Goal: Information Seeking & Learning: Learn about a topic

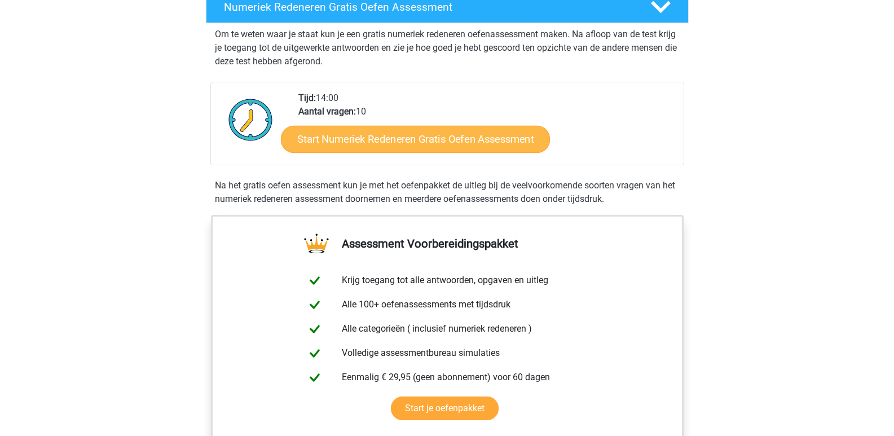
scroll to position [226, 0]
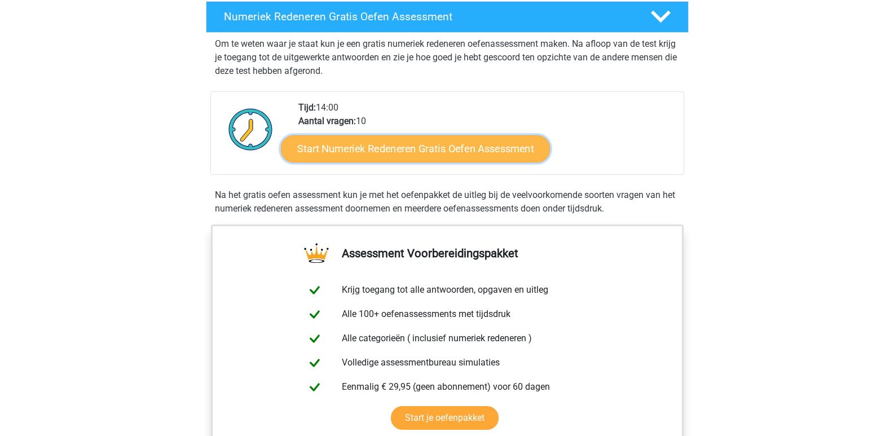
click at [350, 149] on link "Start Numeriek Redeneren Gratis Oefen Assessment" at bounding box center [415, 148] width 269 height 27
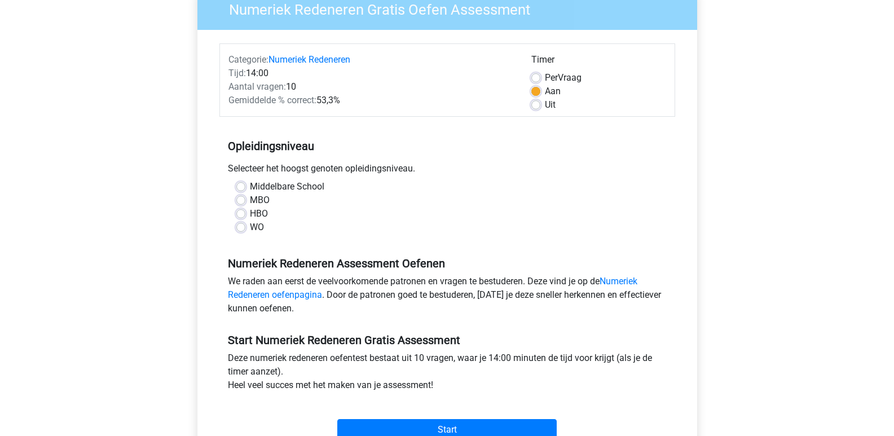
scroll to position [113, 0]
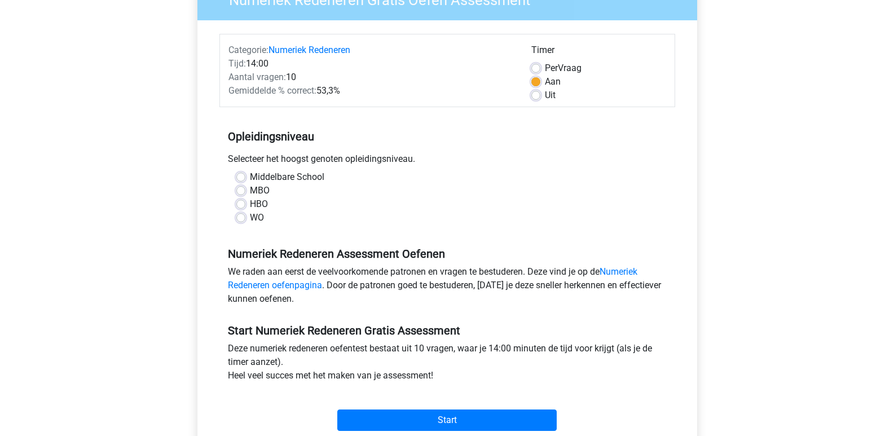
click at [259, 216] on label "WO" at bounding box center [257, 218] width 14 height 14
click at [245, 216] on input "WO" at bounding box center [240, 216] width 9 height 11
radio input "true"
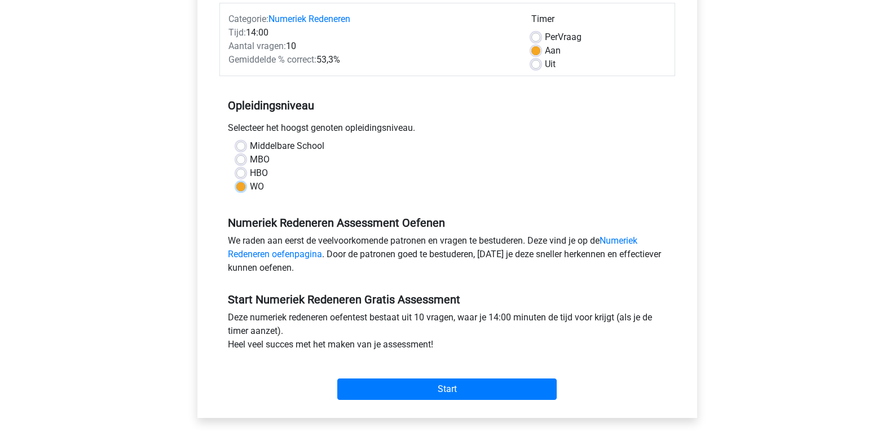
scroll to position [169, 0]
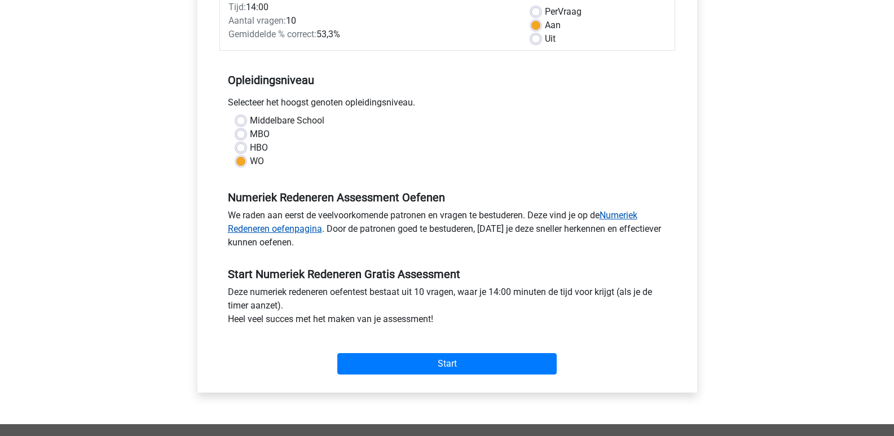
click at [620, 213] on link "Numeriek Redeneren oefenpagina" at bounding box center [432, 222] width 409 height 24
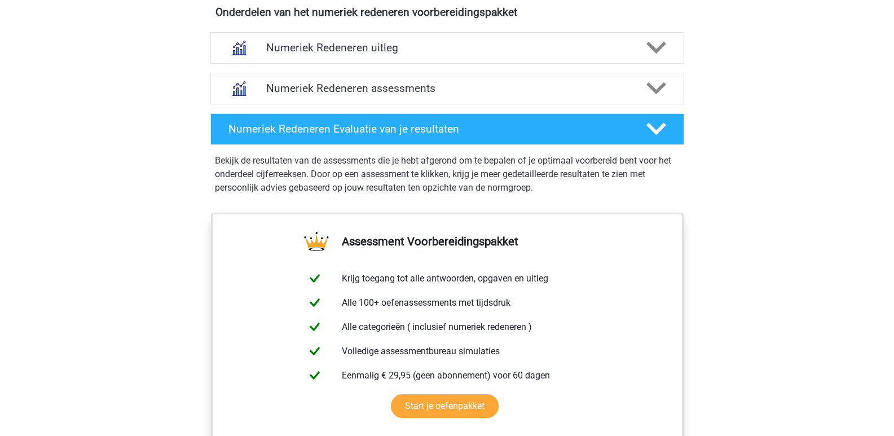
scroll to position [733, 0]
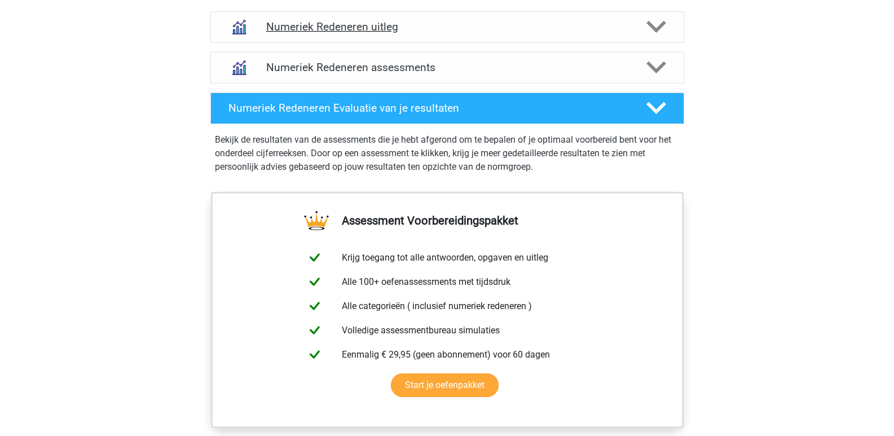
click at [654, 26] on icon at bounding box center [656, 27] width 20 height 20
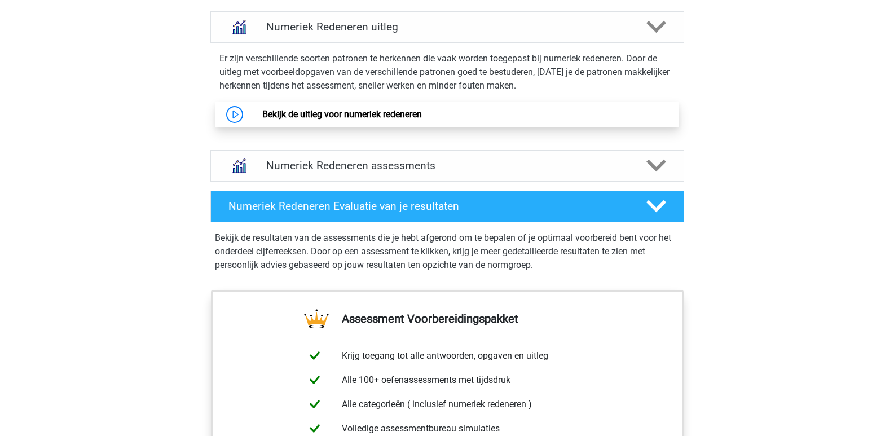
click at [262, 110] on link "Bekijk de uitleg voor numeriek redeneren" at bounding box center [342, 114] width 160 height 11
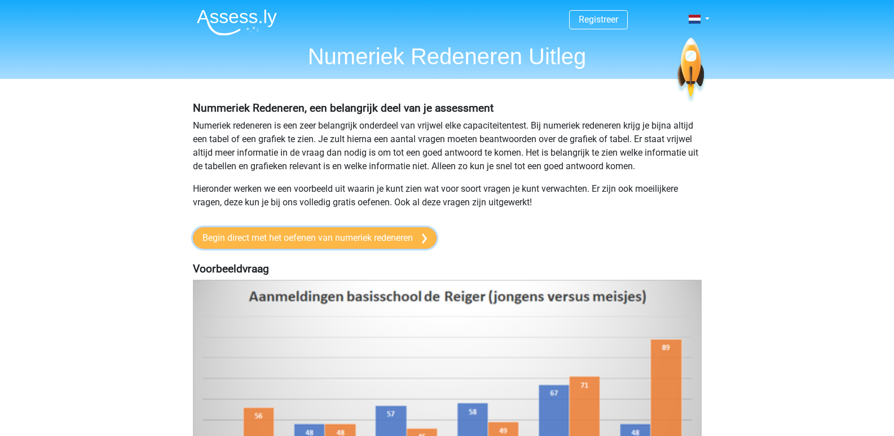
click at [390, 238] on link "Begin direct met het oefenen van numeriek redeneren" at bounding box center [315, 237] width 244 height 21
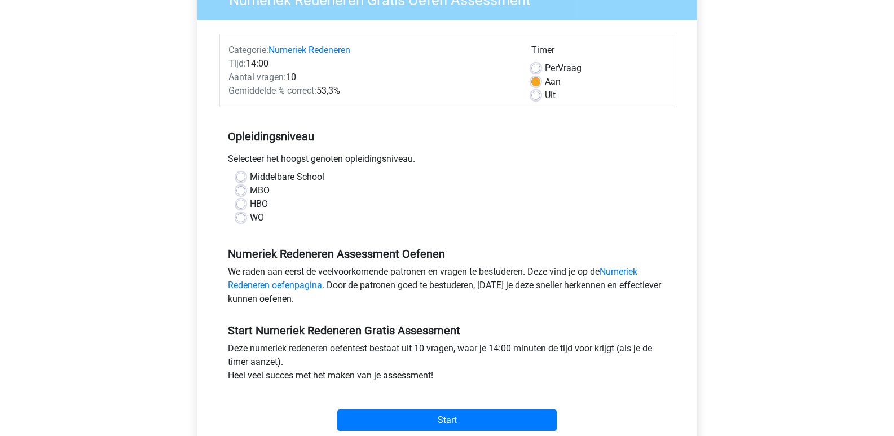
click at [250, 216] on label "WO" at bounding box center [257, 218] width 14 height 14
click at [245, 216] on input "WO" at bounding box center [240, 216] width 9 height 11
radio input "true"
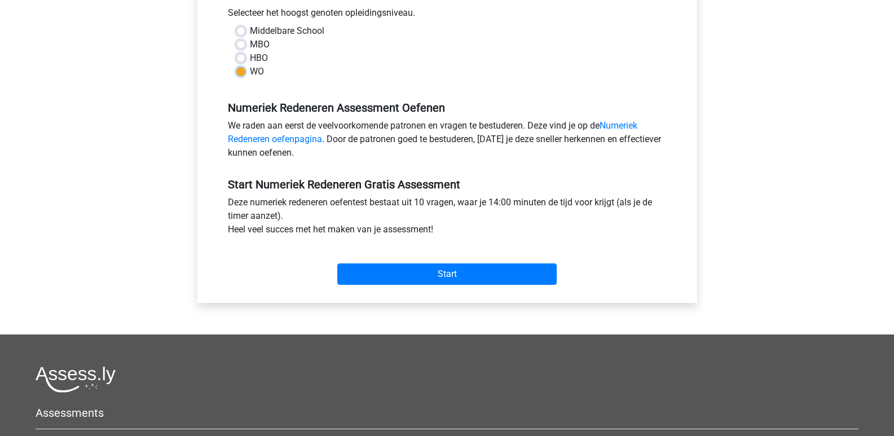
scroll to position [282, 0]
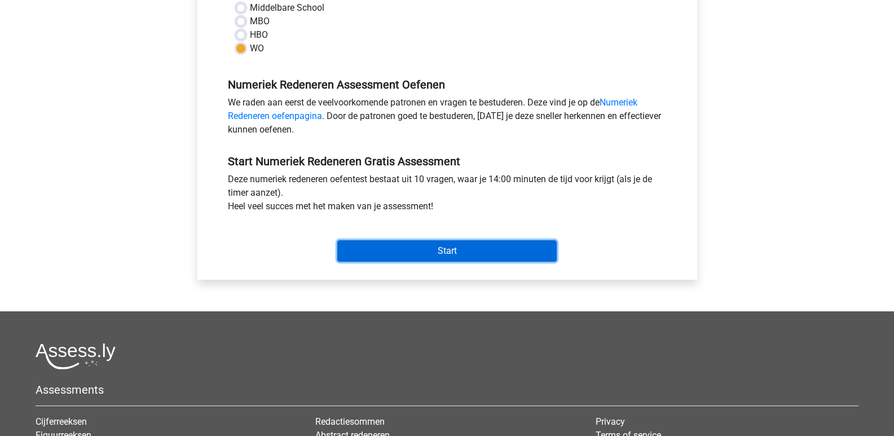
click at [428, 250] on input "Start" at bounding box center [446, 250] width 219 height 21
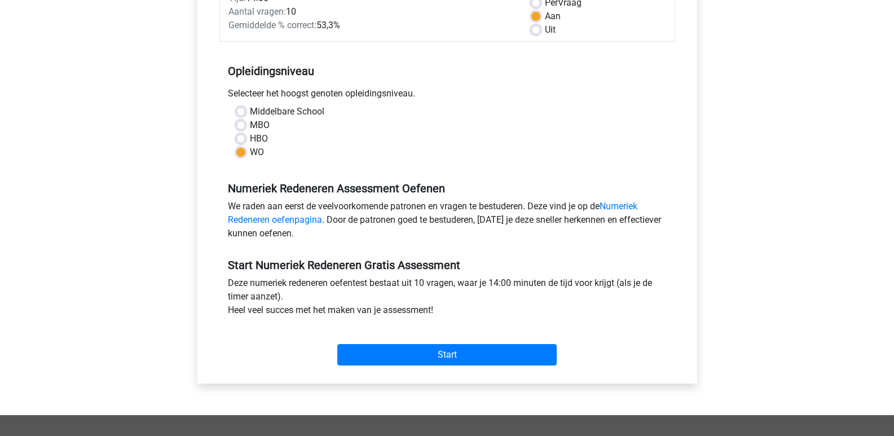
scroll to position [169, 0]
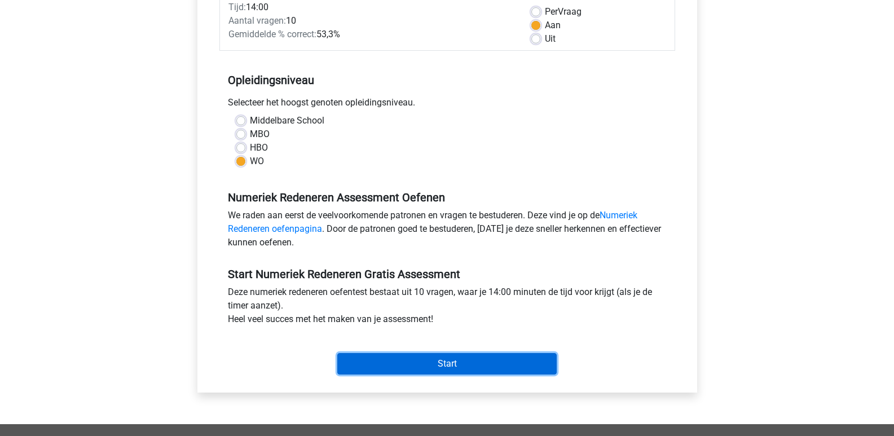
click at [413, 355] on input "Start" at bounding box center [446, 363] width 219 height 21
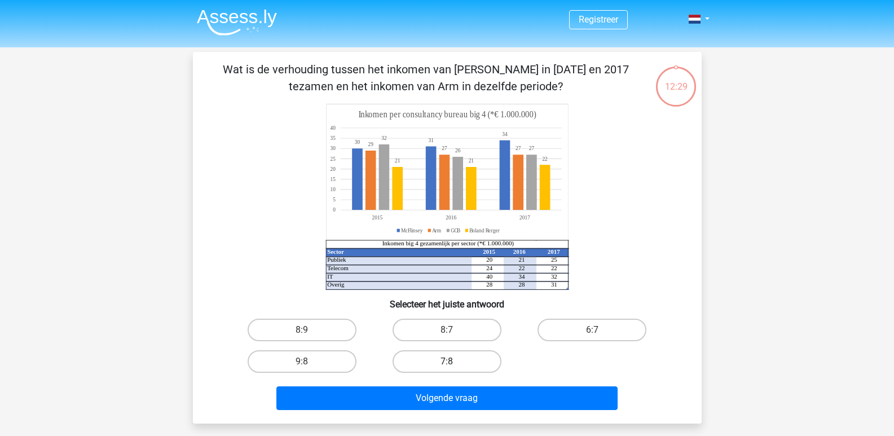
click at [444, 362] on label "7:8" at bounding box center [446, 361] width 109 height 23
click at [446, 362] on input "7:8" at bounding box center [449, 364] width 7 height 7
radio input "true"
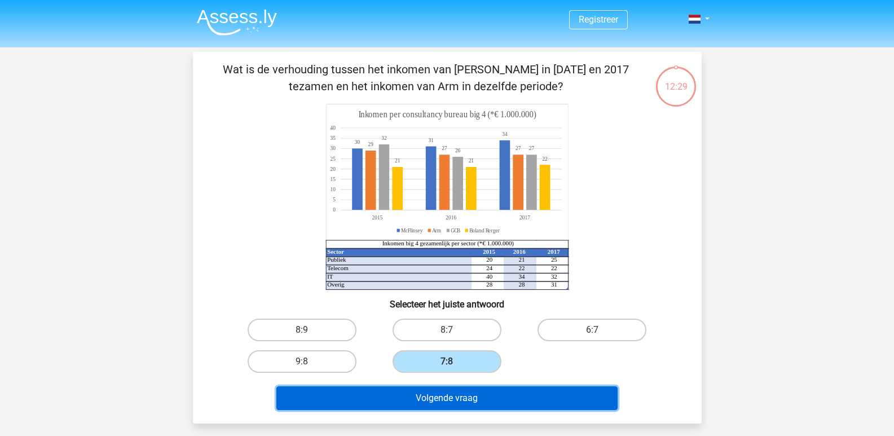
click at [444, 401] on button "Volgende vraag" at bounding box center [446, 398] width 341 height 24
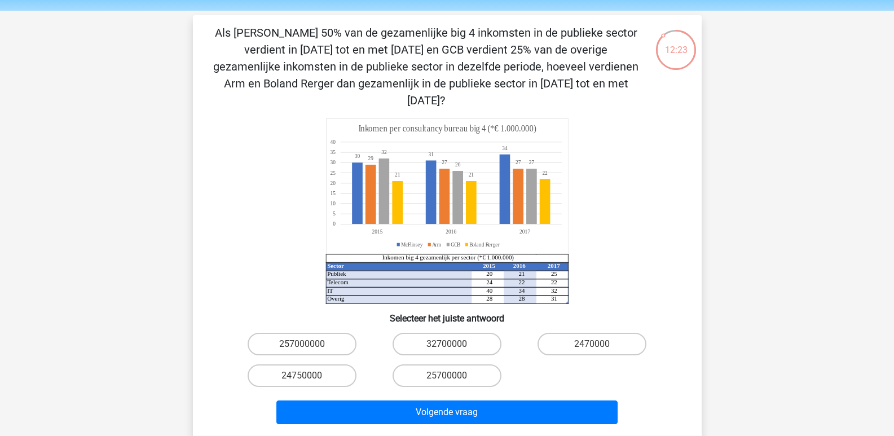
scroll to position [56, 0]
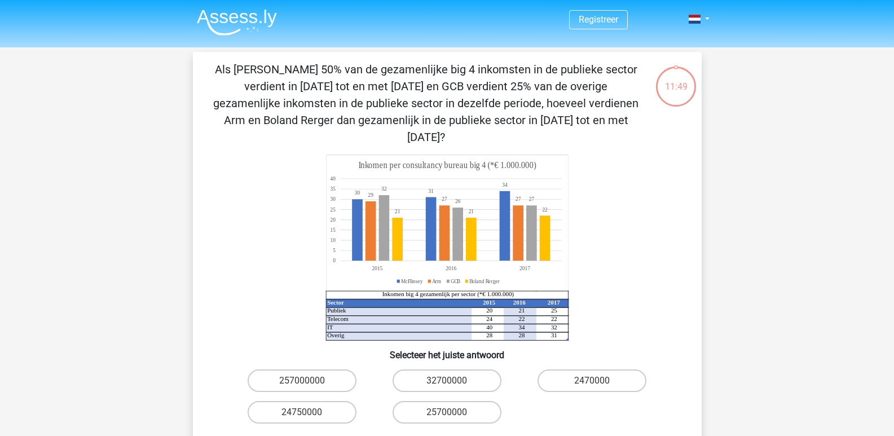
drag, startPoint x: 214, startPoint y: 68, endPoint x: 632, endPoint y: 117, distance: 420.7
click at [632, 117] on p "Als McFlinsey 50% van de gezamenlijke big 4 inkomsten in de publieke sector ver…" at bounding box center [426, 103] width 430 height 85
copy p "Als McFlinsey 50% van de gezamenlijke big 4 inkomsten in de publieke sector ver…"
click at [351, 307] on icon at bounding box center [430, 323] width 210 height 33
click at [339, 276] on icon "Sector 2015 2016 2017 Publiek 20 21 25 Telecom 24 22 22 IT 40 34 32 Overig 28 2…" at bounding box center [447, 247] width 454 height 186
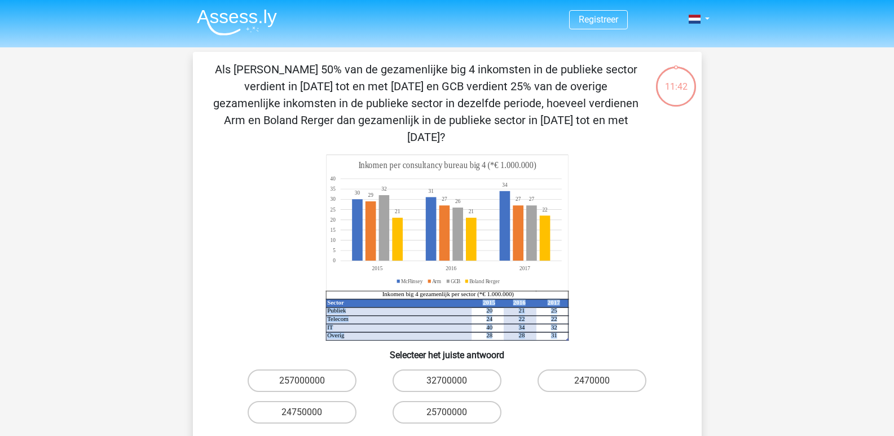
drag, startPoint x: 350, startPoint y: 281, endPoint x: 572, endPoint y: 321, distance: 225.1
click at [572, 321] on icon "Sector 2015 2016 2017 Publiek 20 21 25 Telecom 24 22 22 IT 40 34 32 Overig 28 2…" at bounding box center [447, 247] width 454 height 186
copy g "2015 2016 2017 Publiek 20 21 25 Telecom 24 22 22 IT 40 34 32 Overig 28 28 31"
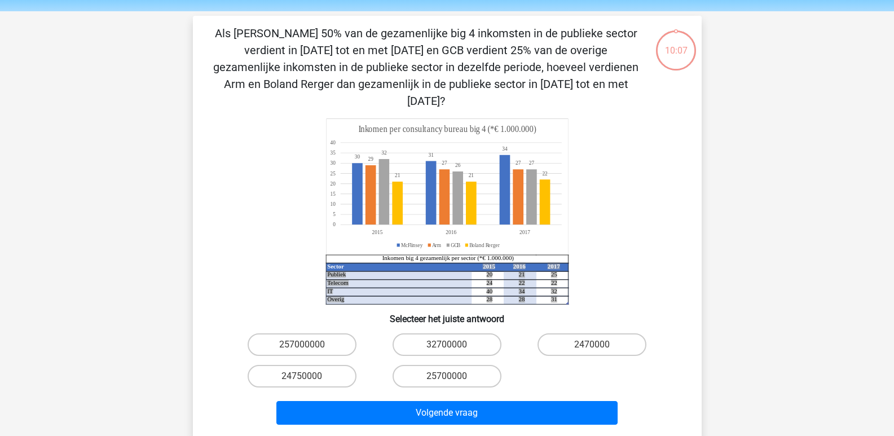
scroll to position [56, 0]
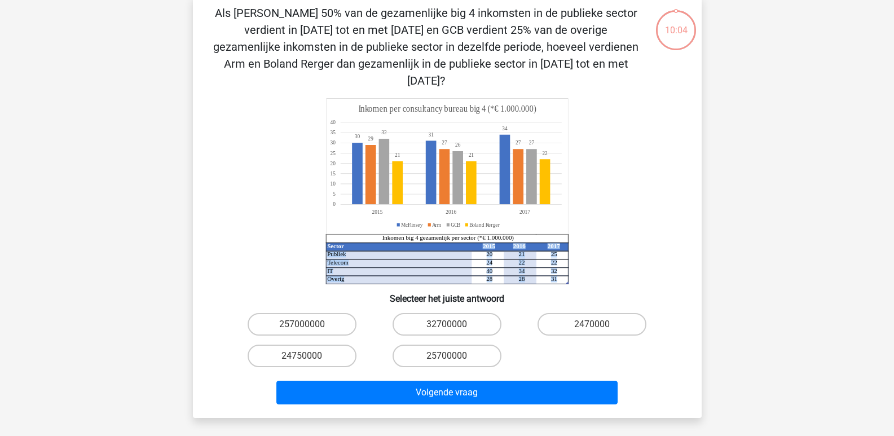
drag, startPoint x: 329, startPoint y: 329, endPoint x: 362, endPoint y: 329, distance: 32.7
click at [329, 344] on label "24750000" at bounding box center [301, 355] width 109 height 23
click at [309, 356] on input "24750000" at bounding box center [305, 359] width 7 height 7
radio input "true"
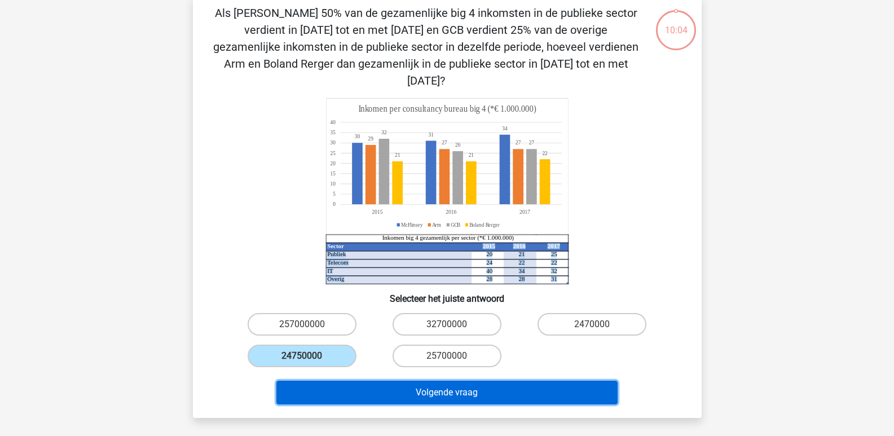
click at [476, 381] on button "Volgende vraag" at bounding box center [446, 393] width 341 height 24
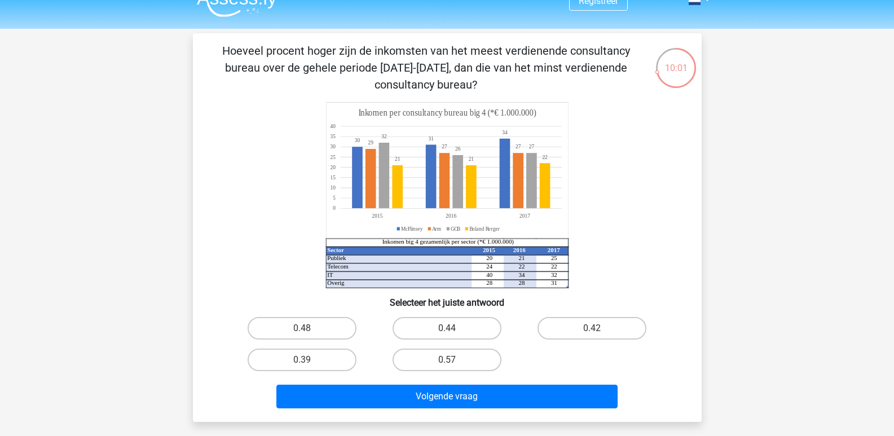
scroll to position [0, 0]
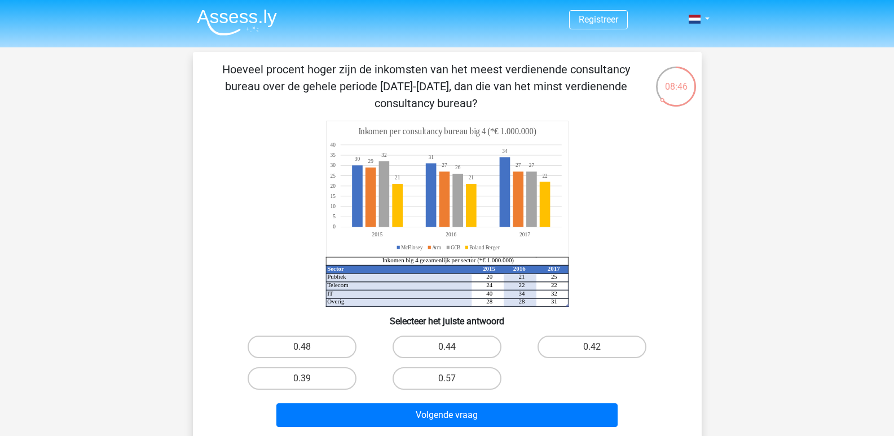
click at [309, 351] on input "0.48" at bounding box center [305, 350] width 7 height 7
radio input "true"
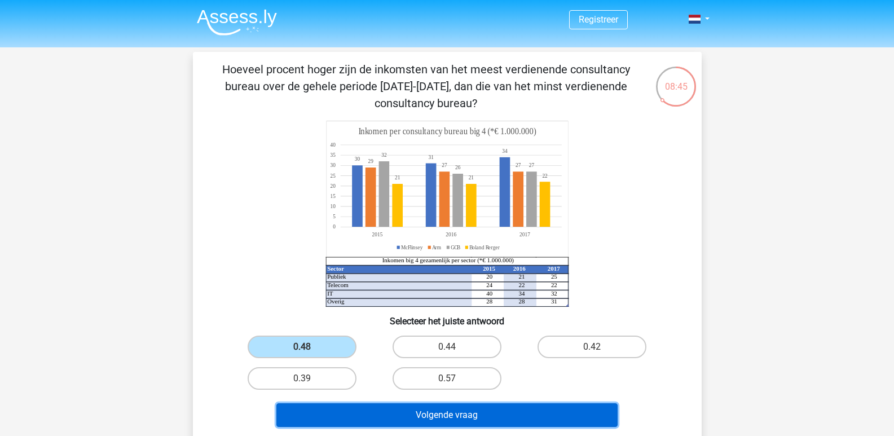
click at [379, 408] on button "Volgende vraag" at bounding box center [446, 415] width 341 height 24
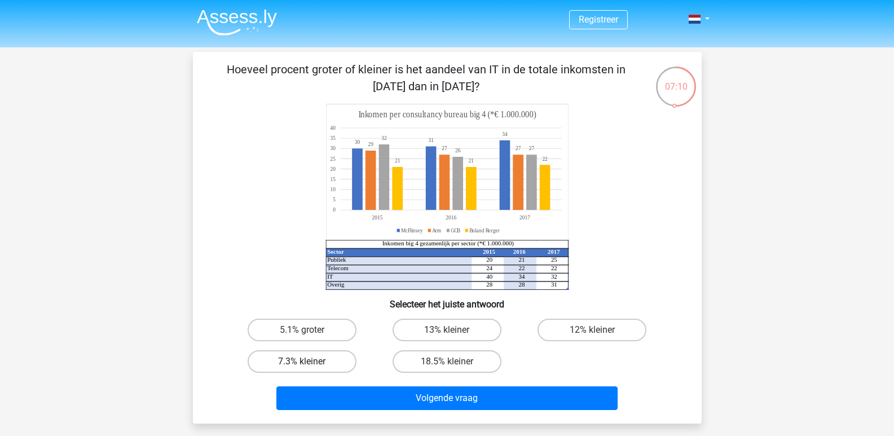
click at [298, 361] on label "7.3% kleiner" at bounding box center [301, 361] width 109 height 23
click at [302, 361] on input "7.3% kleiner" at bounding box center [305, 364] width 7 height 7
radio input "true"
click at [397, 382] on div "Volgende vraag" at bounding box center [447, 395] width 472 height 37
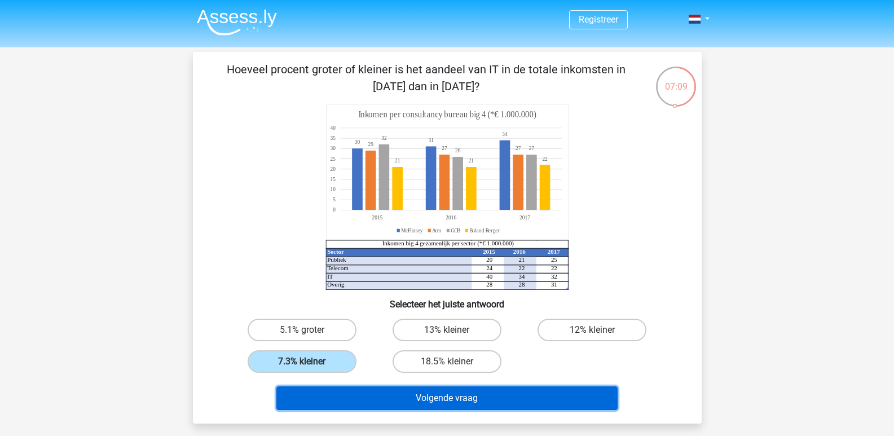
click at [402, 389] on button "Volgende vraag" at bounding box center [446, 398] width 341 height 24
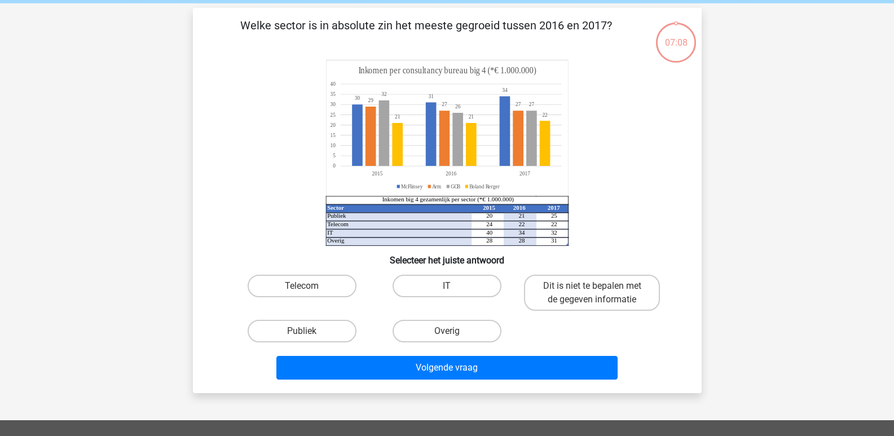
scroll to position [52, 0]
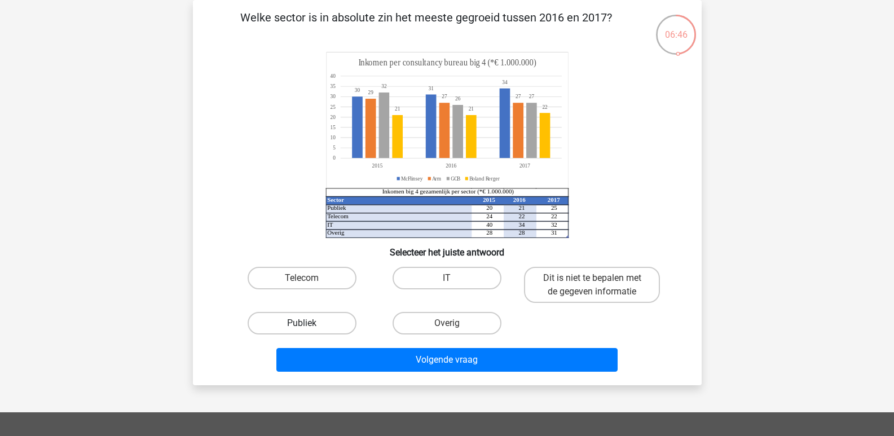
click at [319, 322] on label "Publiek" at bounding box center [301, 323] width 109 height 23
click at [309, 323] on input "Publiek" at bounding box center [305, 326] width 7 height 7
radio input "true"
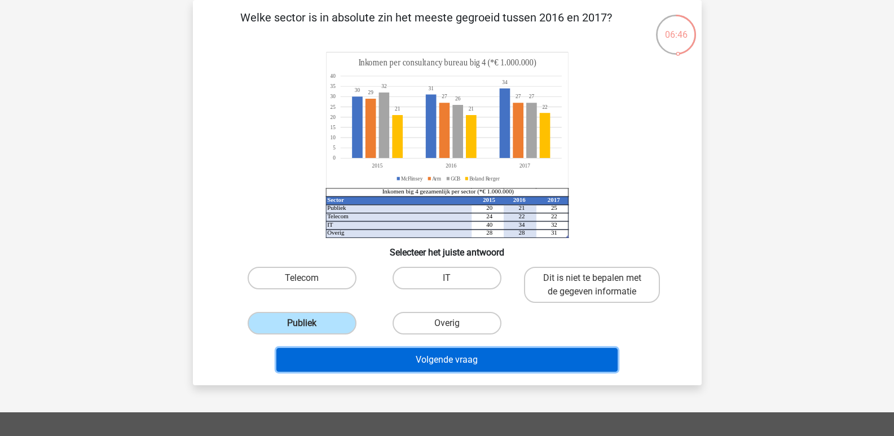
click at [353, 353] on button "Volgende vraag" at bounding box center [446, 360] width 341 height 24
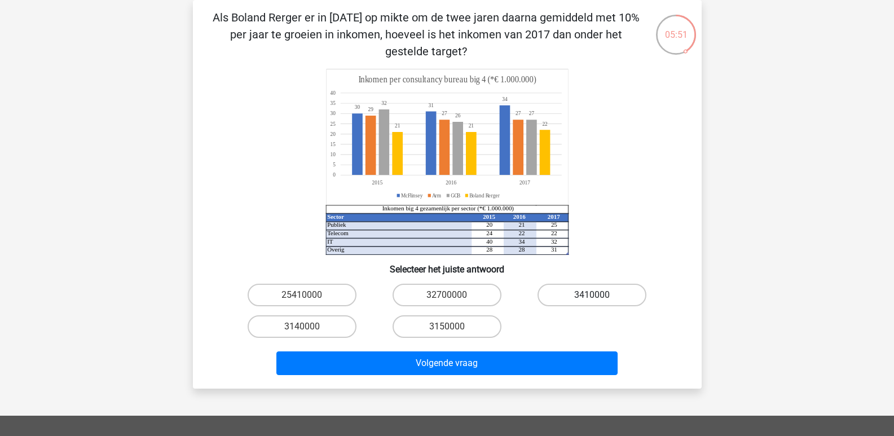
drag, startPoint x: 574, startPoint y: 291, endPoint x: 572, endPoint y: 300, distance: 9.3
click at [574, 291] on label "3410000" at bounding box center [591, 295] width 109 height 23
click at [592, 295] on input "3410000" at bounding box center [595, 298] width 7 height 7
radio input "true"
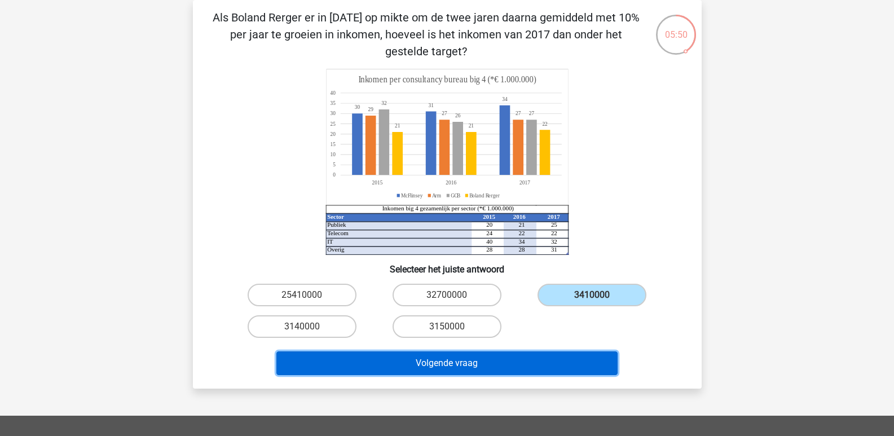
click at [532, 359] on button "Volgende vraag" at bounding box center [446, 363] width 341 height 24
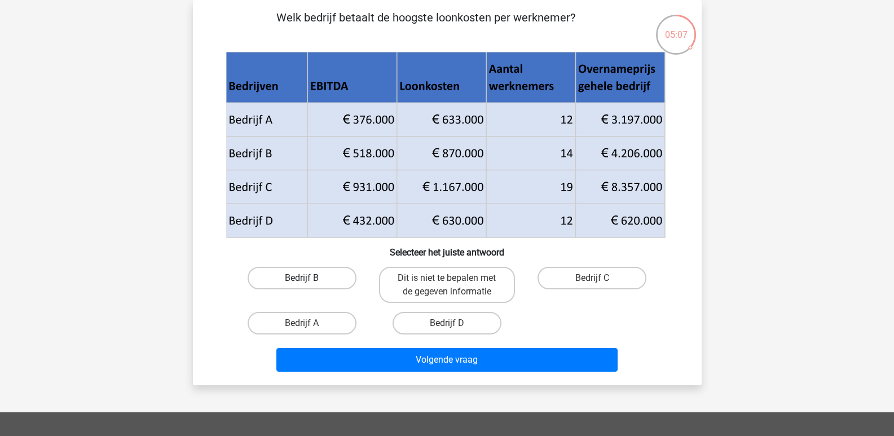
click at [322, 277] on label "Bedrijf B" at bounding box center [301, 278] width 109 height 23
click at [309, 278] on input "Bedrijf B" at bounding box center [305, 281] width 7 height 7
radio input "true"
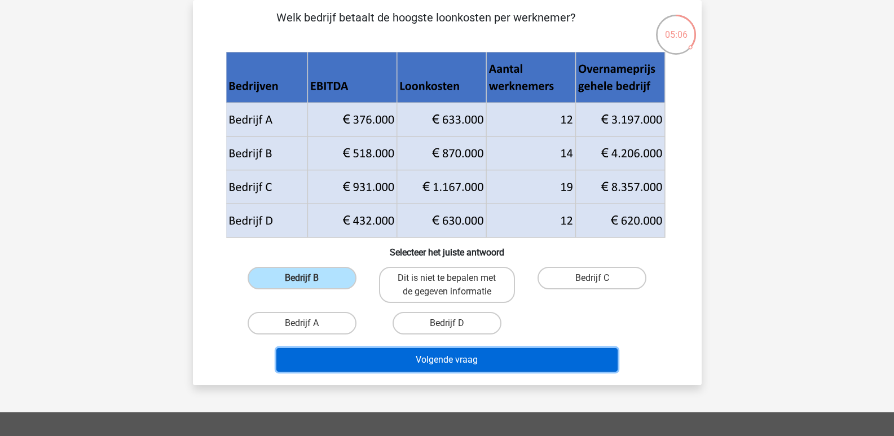
click at [390, 357] on button "Volgende vraag" at bounding box center [446, 360] width 341 height 24
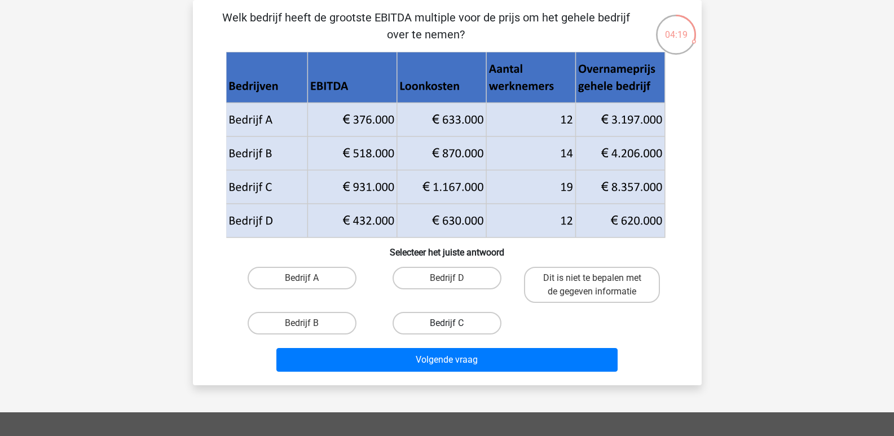
click at [454, 317] on label "Bedrijf C" at bounding box center [446, 323] width 109 height 23
click at [454, 323] on input "Bedrijf C" at bounding box center [449, 326] width 7 height 7
radio input "true"
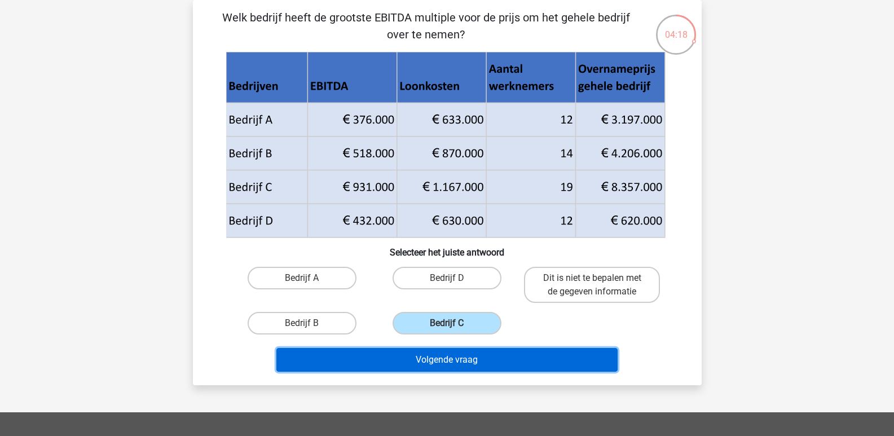
click at [457, 351] on button "Volgende vraag" at bounding box center [446, 360] width 341 height 24
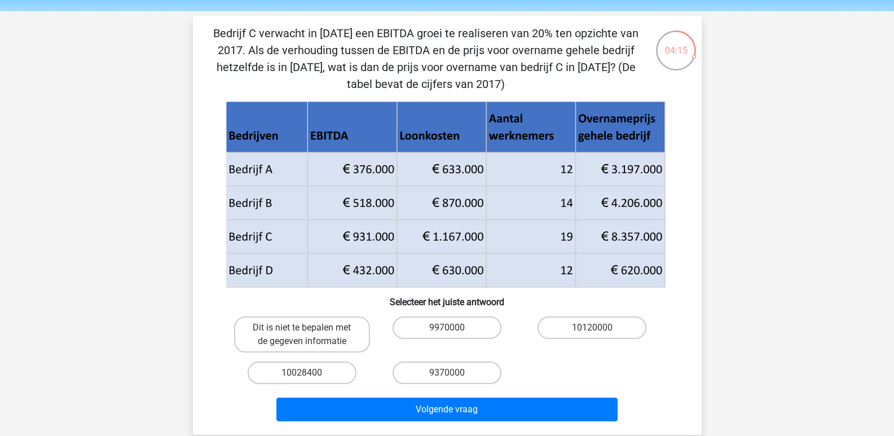
scroll to position [56, 0]
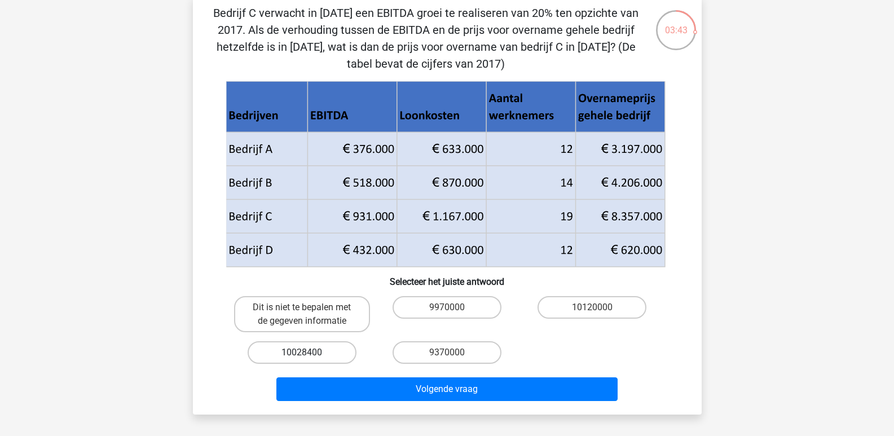
click at [274, 352] on label "10028400" at bounding box center [301, 352] width 109 height 23
click at [302, 352] on input "10028400" at bounding box center [305, 355] width 7 height 7
radio input "true"
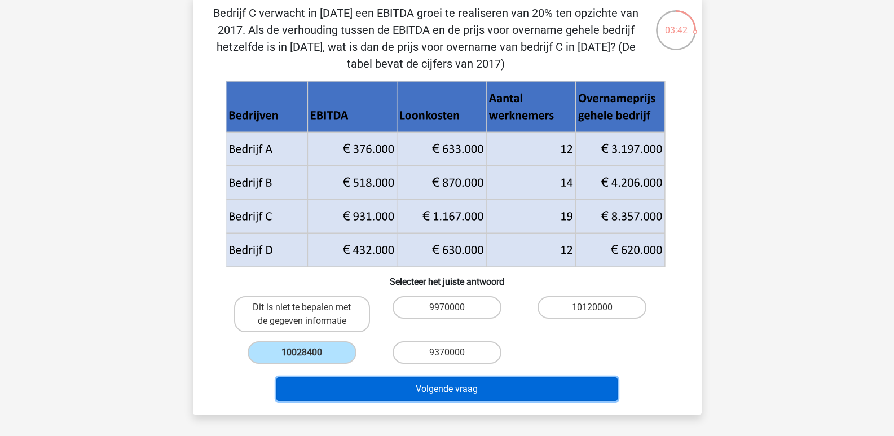
click at [373, 385] on button "Volgende vraag" at bounding box center [446, 389] width 341 height 24
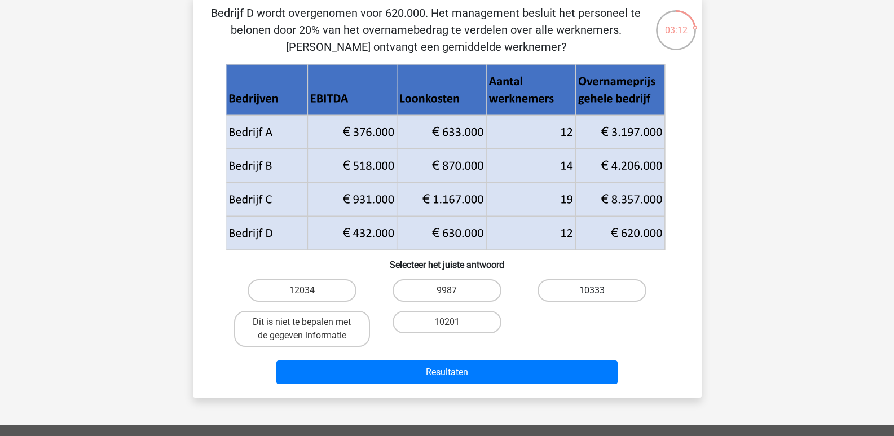
click at [563, 292] on label "10333" at bounding box center [591, 290] width 109 height 23
click at [592, 292] on input "10333" at bounding box center [595, 293] width 7 height 7
radio input "true"
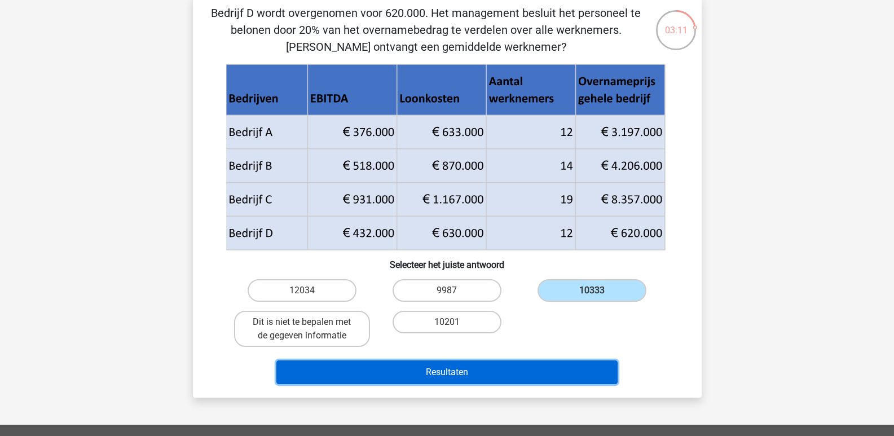
click at [537, 374] on button "Resultaten" at bounding box center [446, 372] width 341 height 24
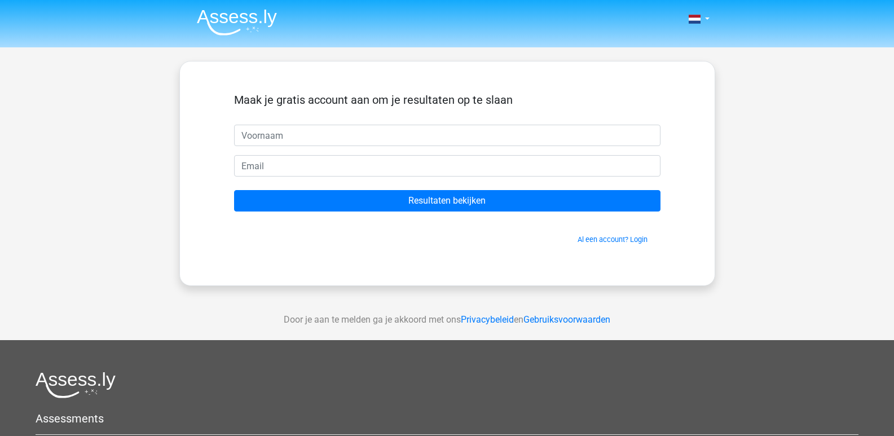
click at [347, 136] on input "text" at bounding box center [447, 135] width 426 height 21
type input "Marjan"
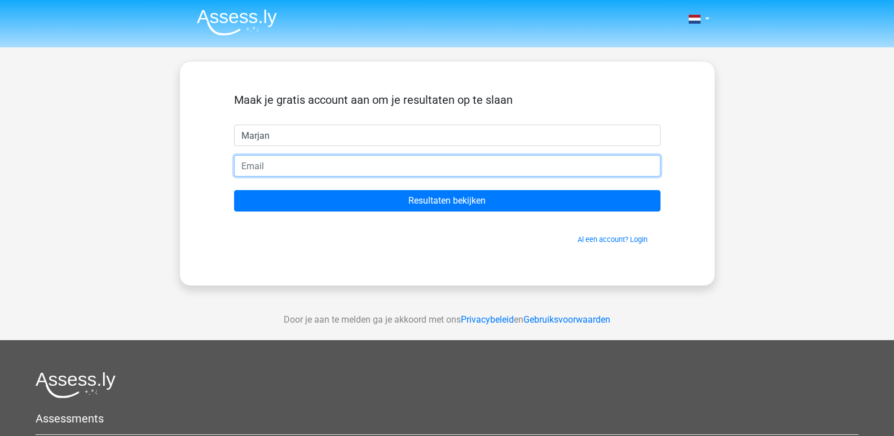
click at [319, 167] on input "email" at bounding box center [447, 165] width 426 height 21
type input "[EMAIL_ADDRESS][DOMAIN_NAME]"
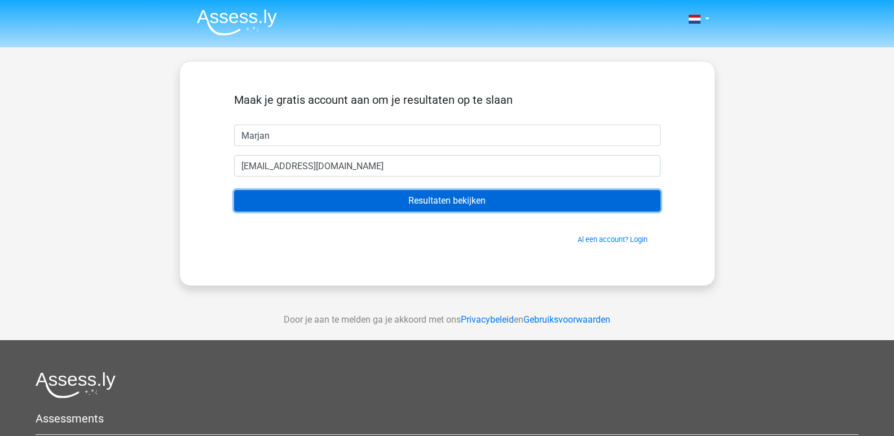
click at [400, 194] on input "Resultaten bekijken" at bounding box center [447, 200] width 426 height 21
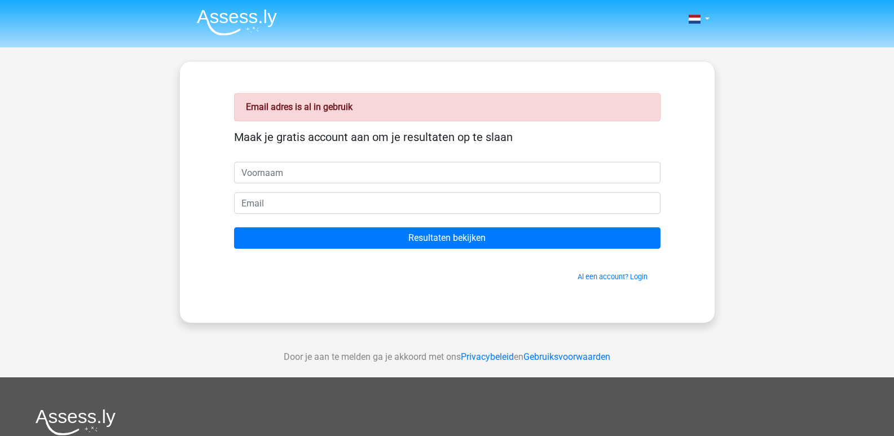
click at [330, 175] on input "text" at bounding box center [447, 172] width 426 height 21
click at [607, 278] on link "Al een account? Login" at bounding box center [612, 276] width 70 height 8
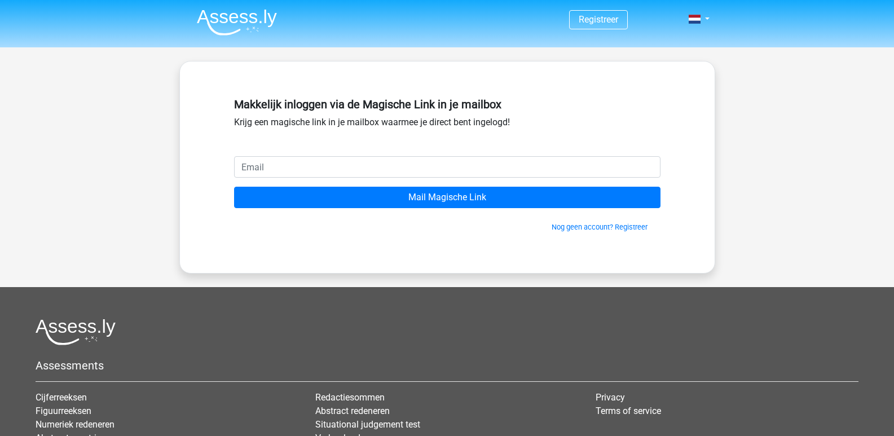
click at [333, 171] on input "email" at bounding box center [447, 166] width 426 height 21
click at [356, 167] on input "email" at bounding box center [447, 166] width 426 height 21
type input "mmmarjanneke@hotmail.com"
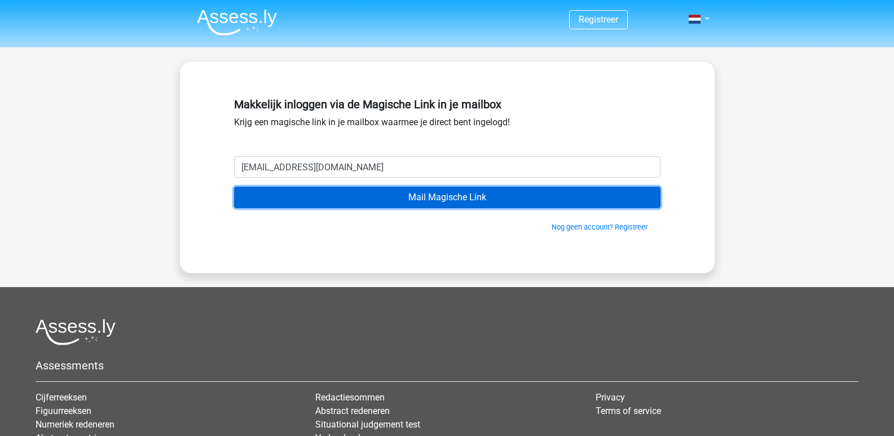
click at [400, 191] on input "Mail Magische Link" at bounding box center [447, 197] width 426 height 21
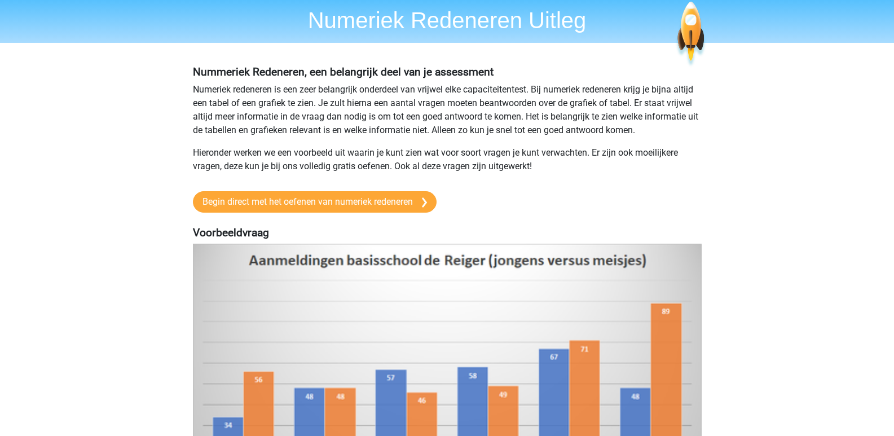
scroll to position [56, 0]
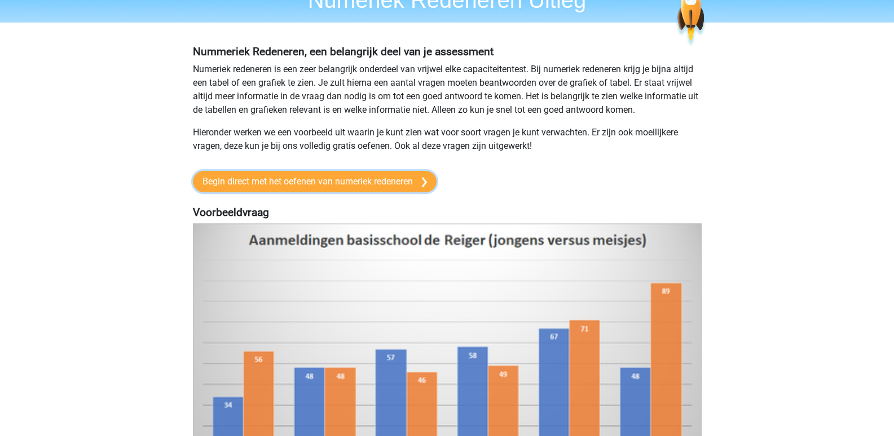
click at [275, 171] on link "Begin direct met het oefenen van numeriek redeneren" at bounding box center [315, 181] width 244 height 21
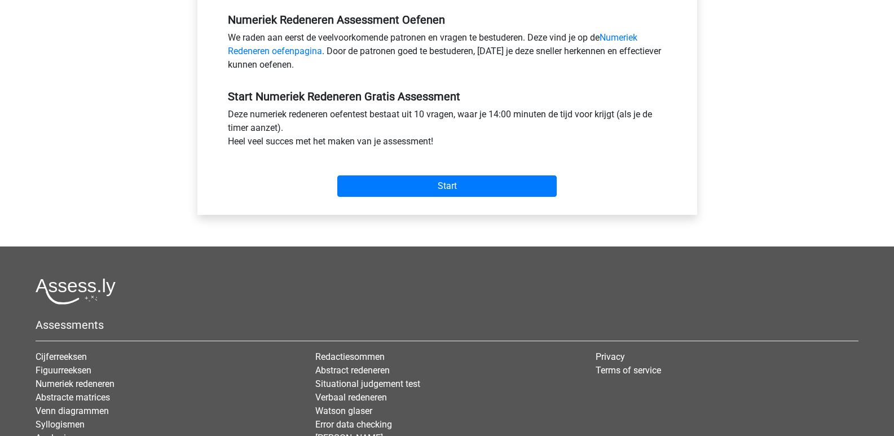
scroll to position [338, 0]
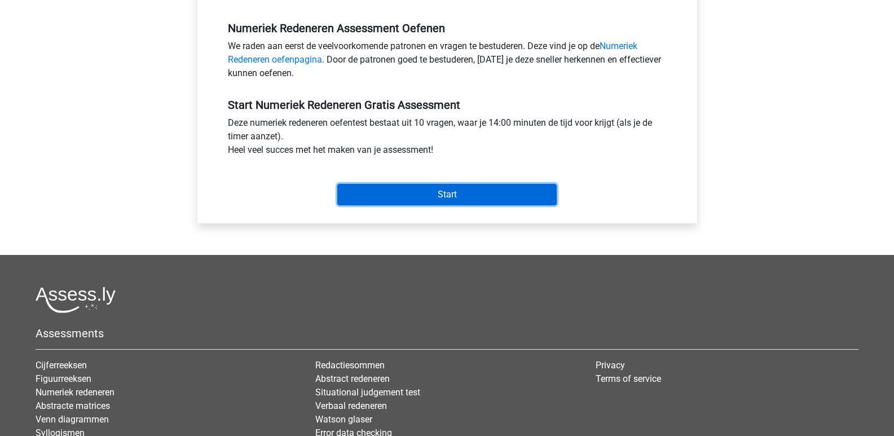
click at [455, 191] on input "Start" at bounding box center [446, 194] width 219 height 21
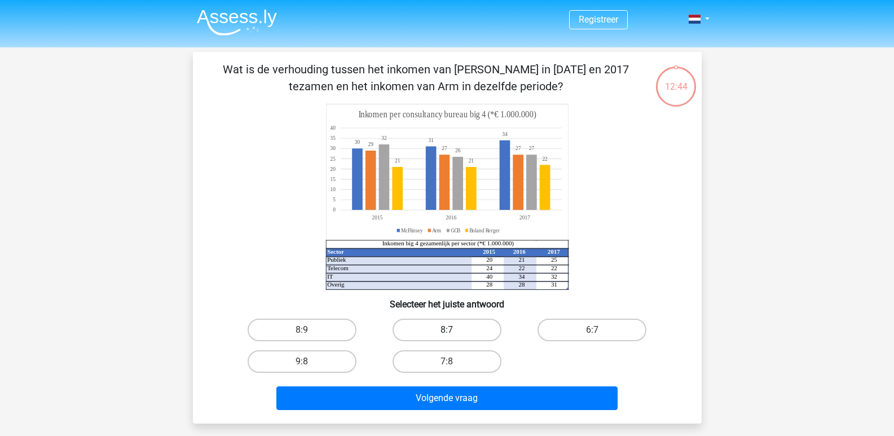
click at [463, 325] on label "8:7" at bounding box center [446, 330] width 109 height 23
click at [454, 330] on input "8:7" at bounding box center [449, 333] width 7 height 7
radio input "true"
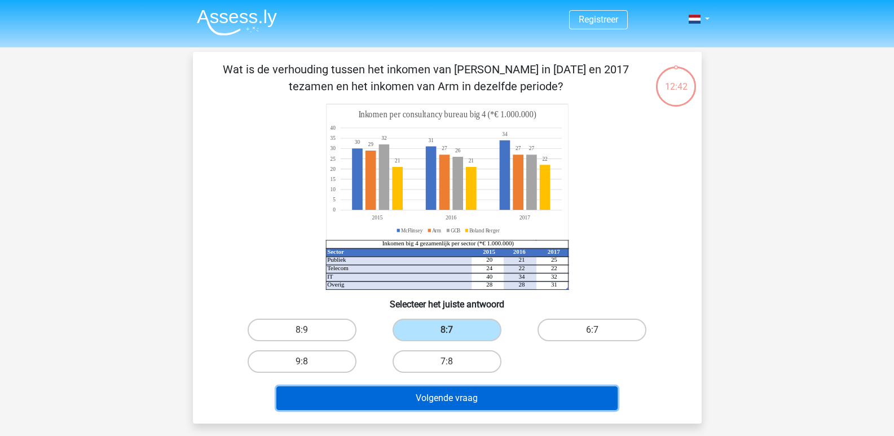
click at [488, 400] on button "Volgende vraag" at bounding box center [446, 398] width 341 height 24
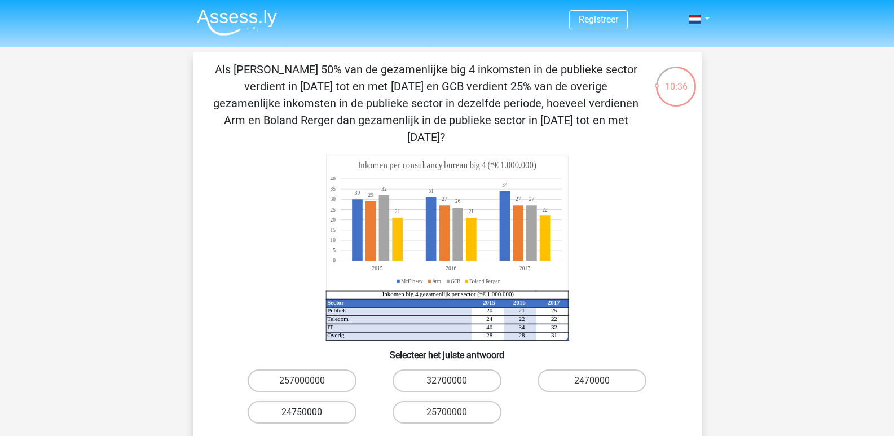
click at [319, 401] on label "24750000" at bounding box center [301, 412] width 109 height 23
click at [309, 412] on input "24750000" at bounding box center [305, 415] width 7 height 7
radio input "true"
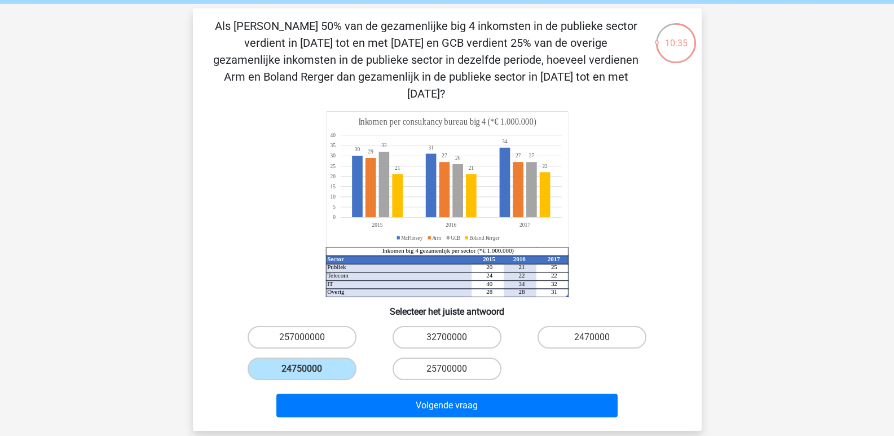
scroll to position [169, 0]
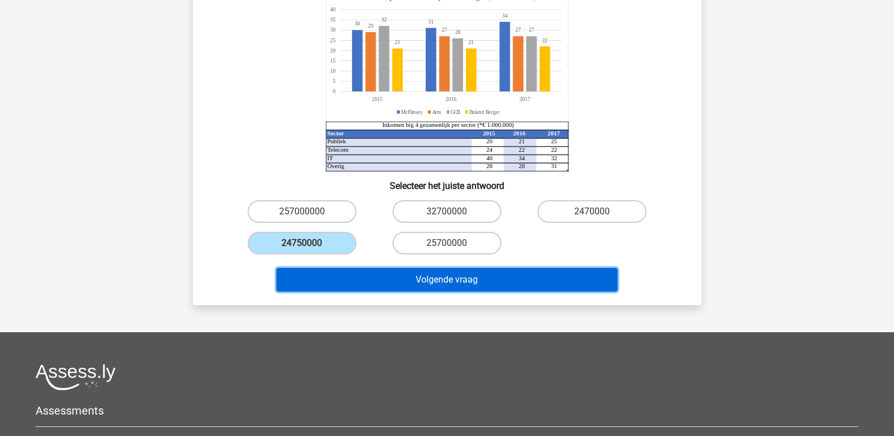
click at [453, 268] on button "Volgende vraag" at bounding box center [446, 280] width 341 height 24
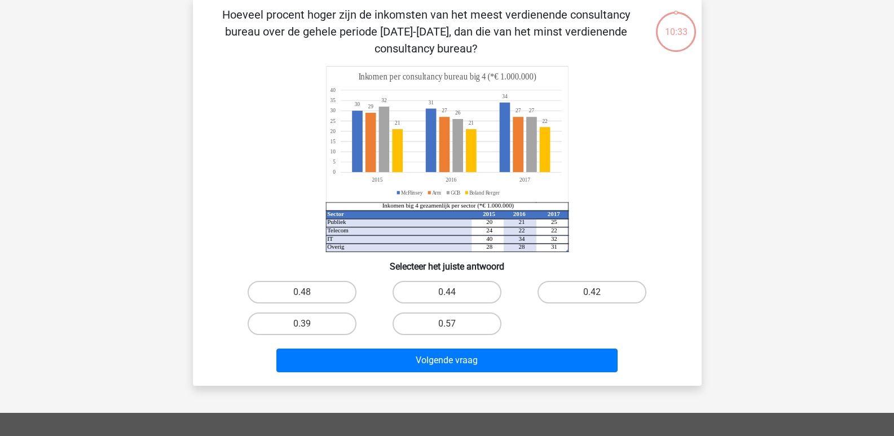
scroll to position [52, 0]
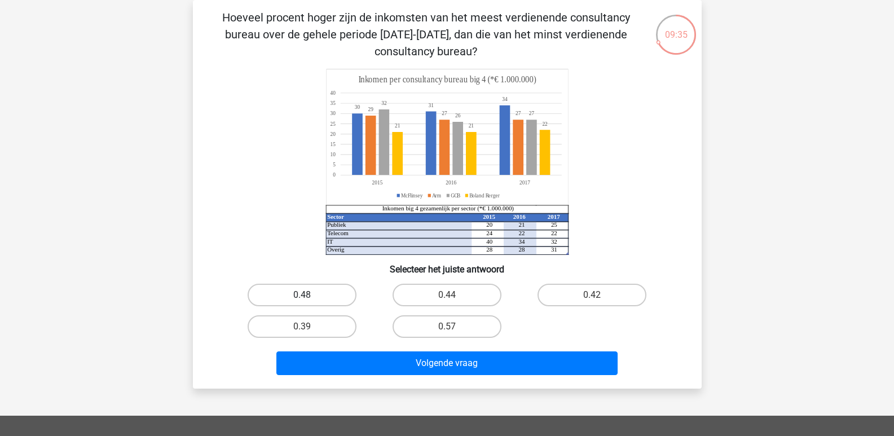
click at [276, 299] on label "0.48" at bounding box center [301, 295] width 109 height 23
click at [302, 299] on input "0.48" at bounding box center [305, 298] width 7 height 7
radio input "true"
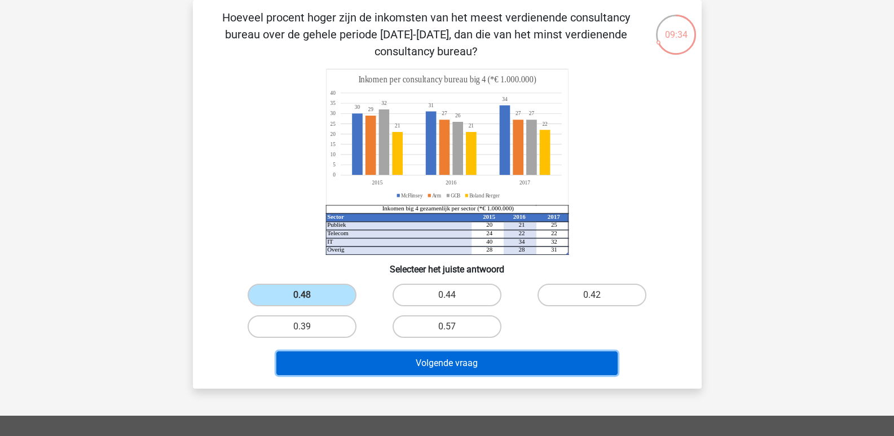
click at [359, 353] on button "Volgende vraag" at bounding box center [446, 363] width 341 height 24
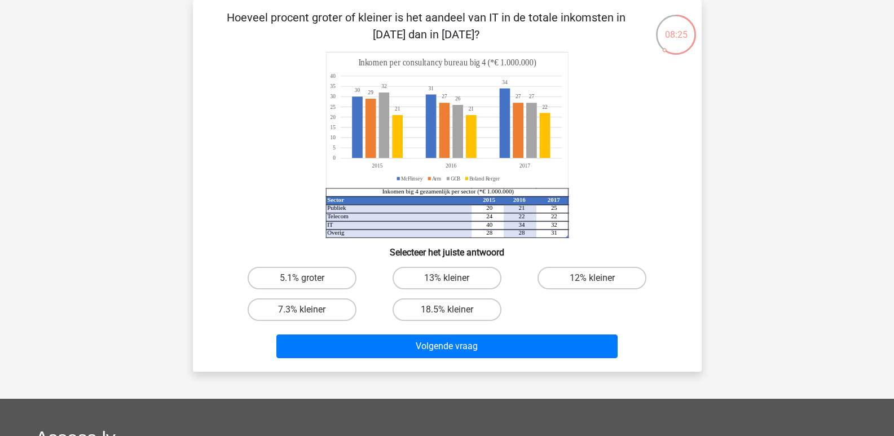
drag, startPoint x: 300, startPoint y: 275, endPoint x: 355, endPoint y: 326, distance: 75.0
click at [300, 275] on label "5.1% groter" at bounding box center [301, 278] width 109 height 23
click at [302, 278] on input "5.1% groter" at bounding box center [305, 281] width 7 height 7
radio input "true"
click at [325, 306] on label "7.3% kleiner" at bounding box center [301, 309] width 109 height 23
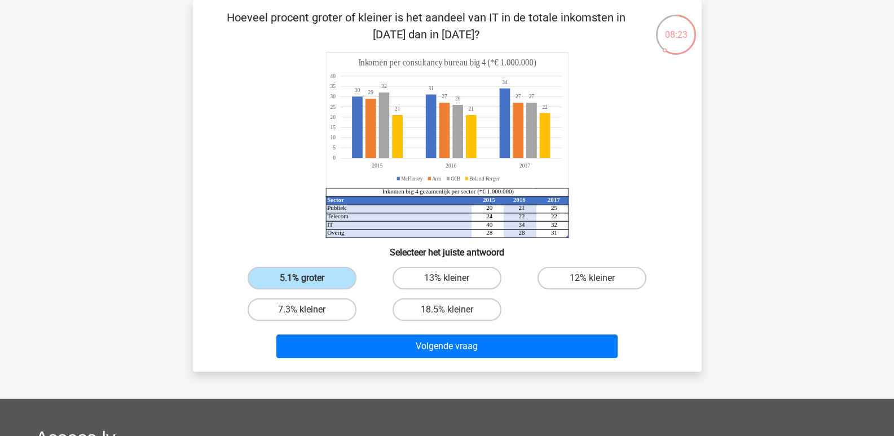
click at [309, 310] on input "7.3% kleiner" at bounding box center [305, 313] width 7 height 7
radio input "true"
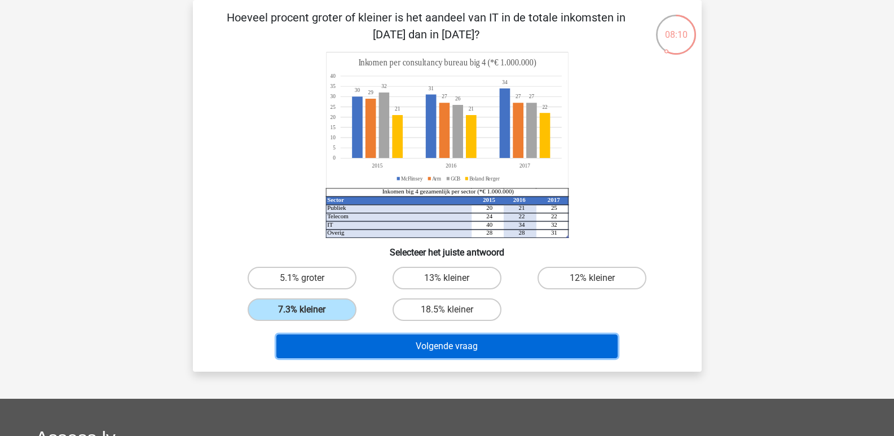
click at [397, 338] on button "Volgende vraag" at bounding box center [446, 346] width 341 height 24
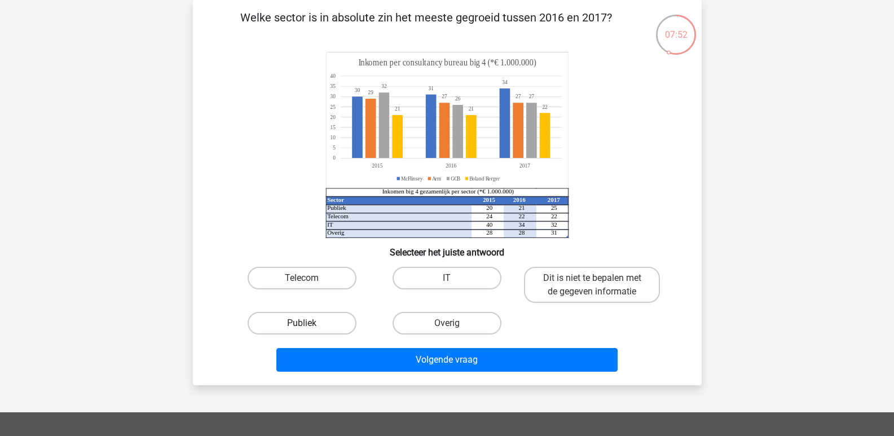
click at [316, 318] on label "Publiek" at bounding box center [301, 323] width 109 height 23
click at [309, 323] on input "Publiek" at bounding box center [305, 326] width 7 height 7
radio input "true"
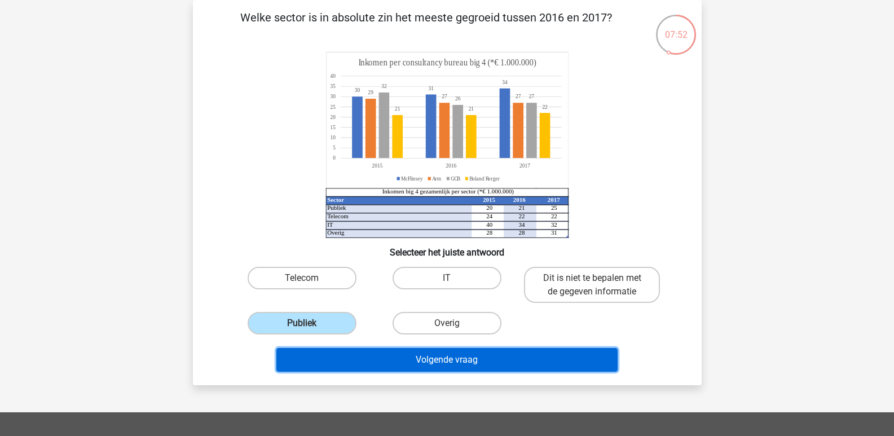
click at [342, 350] on button "Volgende vraag" at bounding box center [446, 360] width 341 height 24
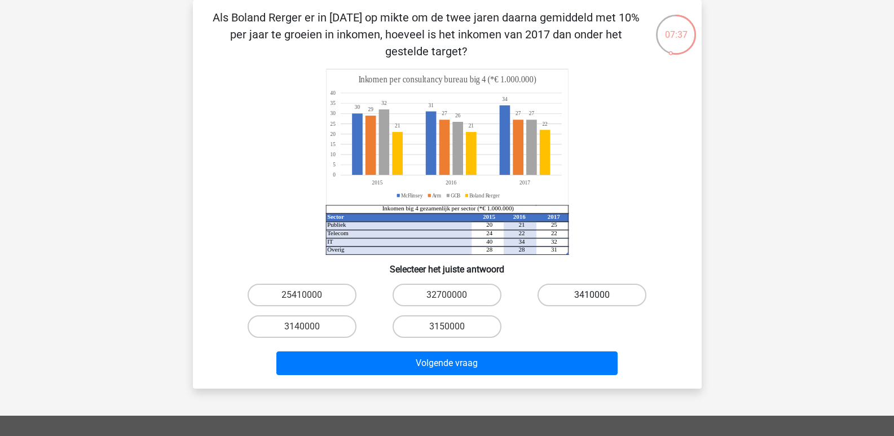
click at [583, 291] on label "3410000" at bounding box center [591, 295] width 109 height 23
click at [592, 295] on input "3410000" at bounding box center [595, 298] width 7 height 7
radio input "true"
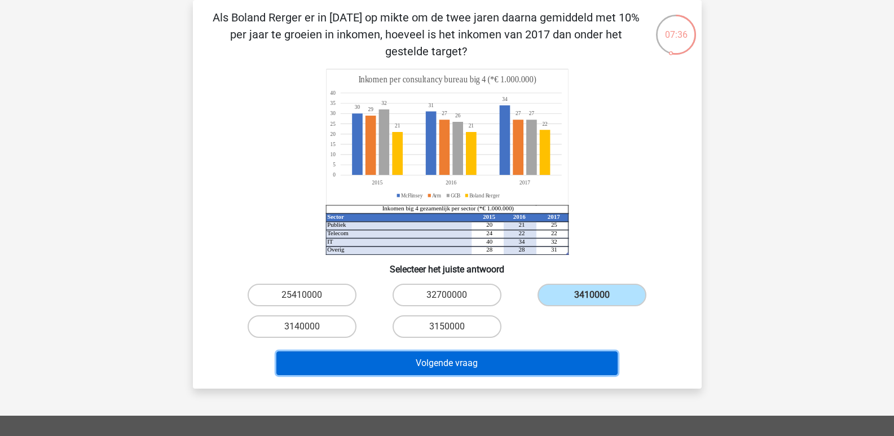
click at [553, 362] on button "Volgende vraag" at bounding box center [446, 363] width 341 height 24
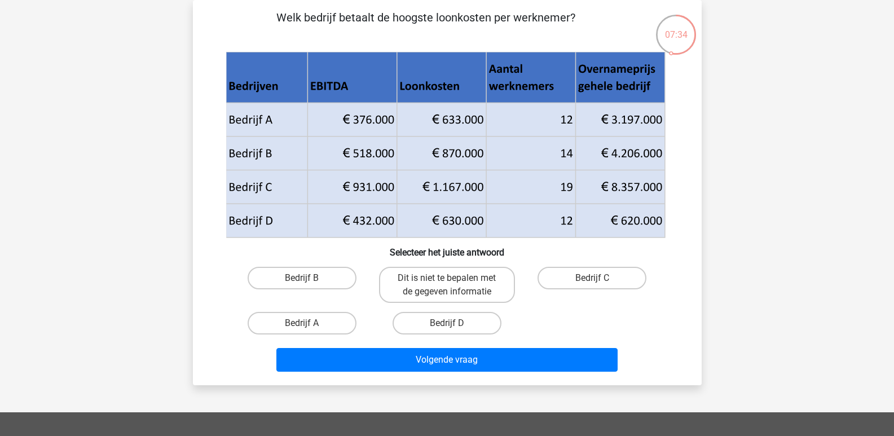
scroll to position [0, 0]
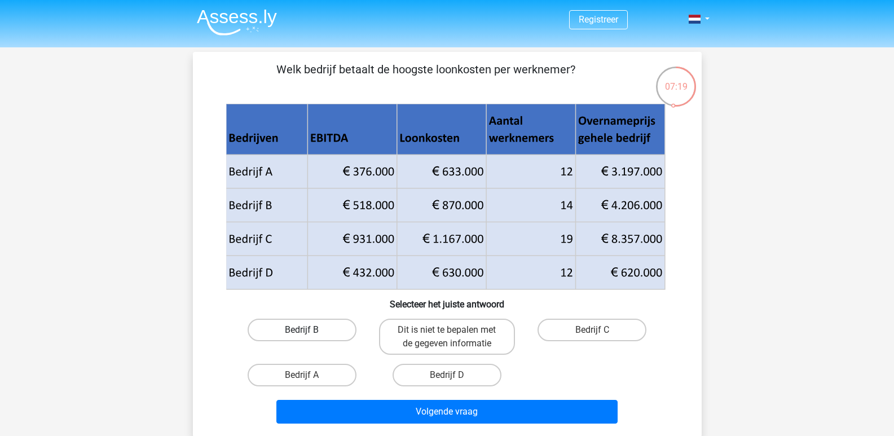
click at [312, 329] on label "Bedrijf B" at bounding box center [301, 330] width 109 height 23
click at [309, 330] on input "Bedrijf B" at bounding box center [305, 333] width 7 height 7
radio input "true"
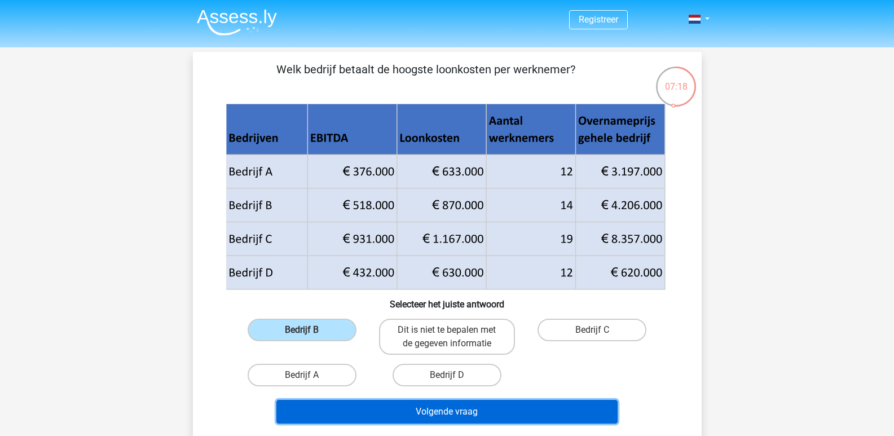
click at [382, 405] on button "Volgende vraag" at bounding box center [446, 412] width 341 height 24
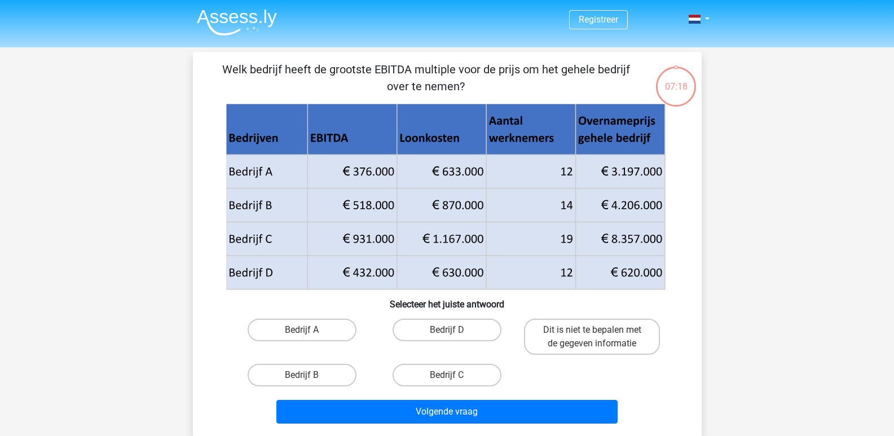
scroll to position [52, 0]
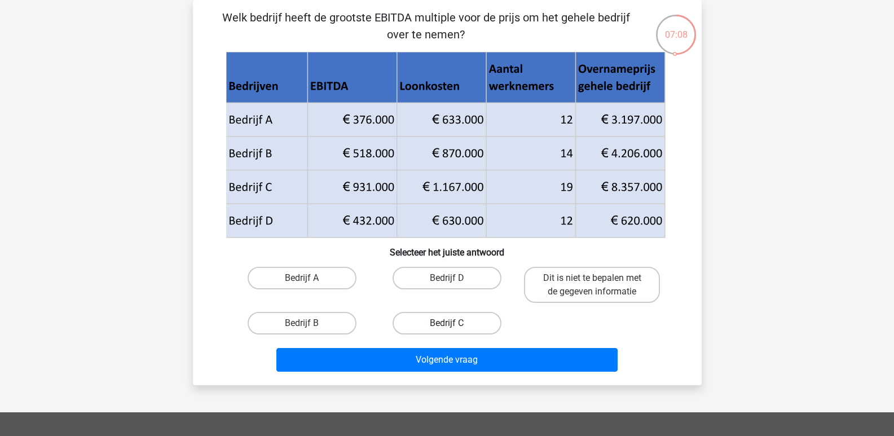
click at [424, 322] on label "Bedrijf C" at bounding box center [446, 323] width 109 height 23
click at [446, 323] on input "Bedrijf C" at bounding box center [449, 326] width 7 height 7
radio input "true"
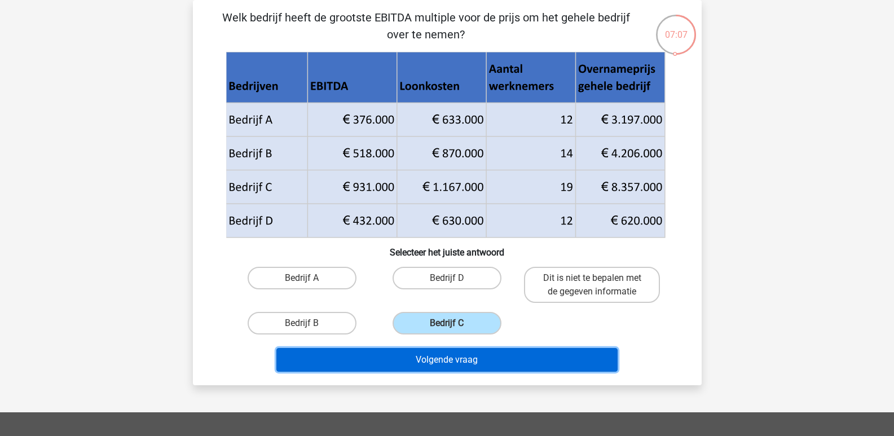
click at [439, 360] on button "Volgende vraag" at bounding box center [446, 360] width 341 height 24
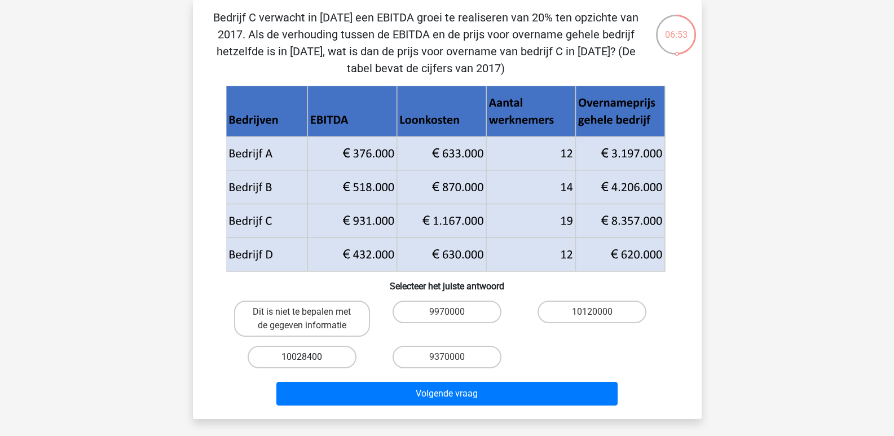
click at [310, 349] on label "10028400" at bounding box center [301, 357] width 109 height 23
click at [309, 357] on input "10028400" at bounding box center [305, 360] width 7 height 7
radio input "true"
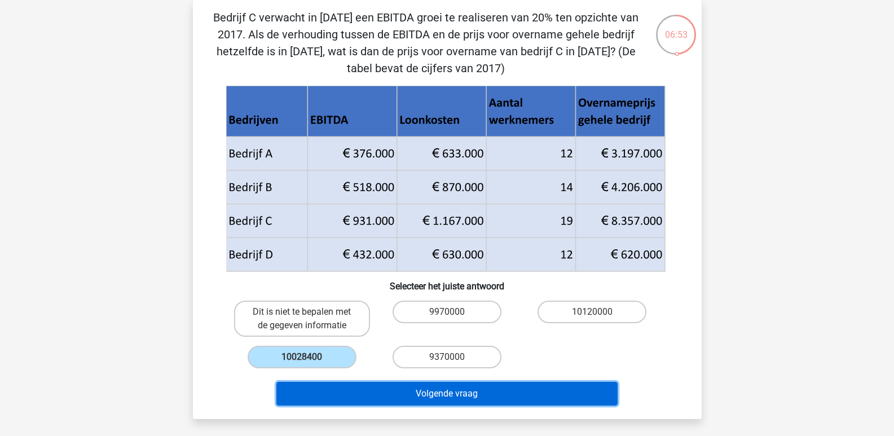
click at [351, 388] on button "Volgende vraag" at bounding box center [446, 394] width 341 height 24
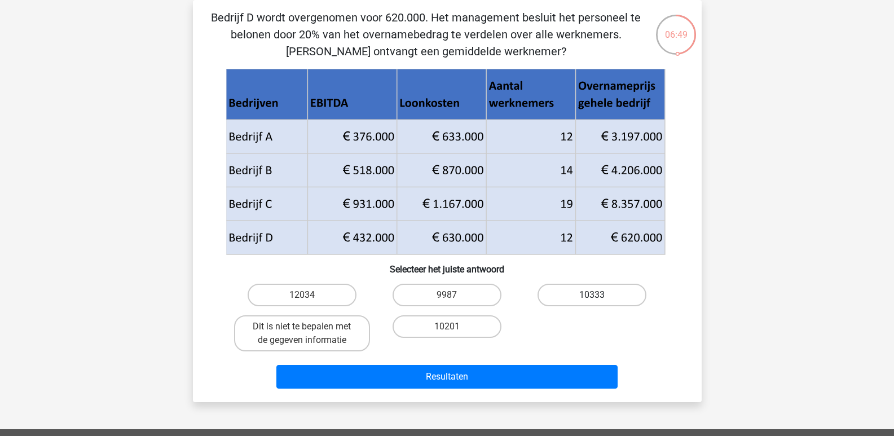
click at [590, 297] on label "10333" at bounding box center [591, 295] width 109 height 23
click at [592, 297] on input "10333" at bounding box center [595, 298] width 7 height 7
radio input "true"
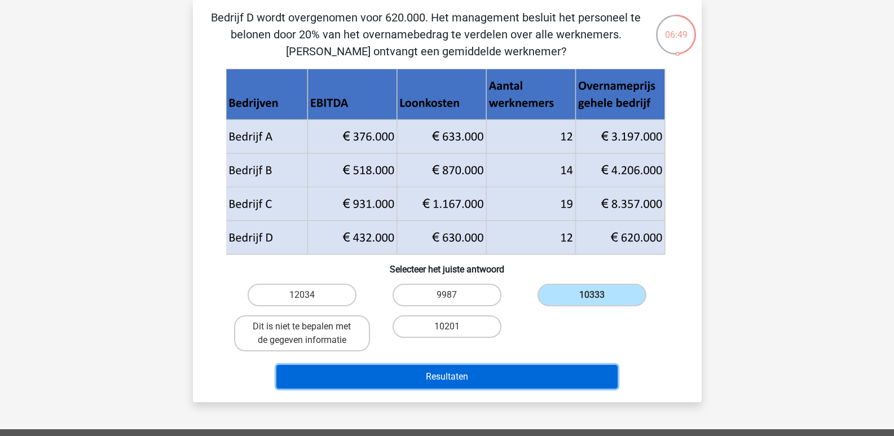
click at [571, 372] on button "Resultaten" at bounding box center [446, 377] width 341 height 24
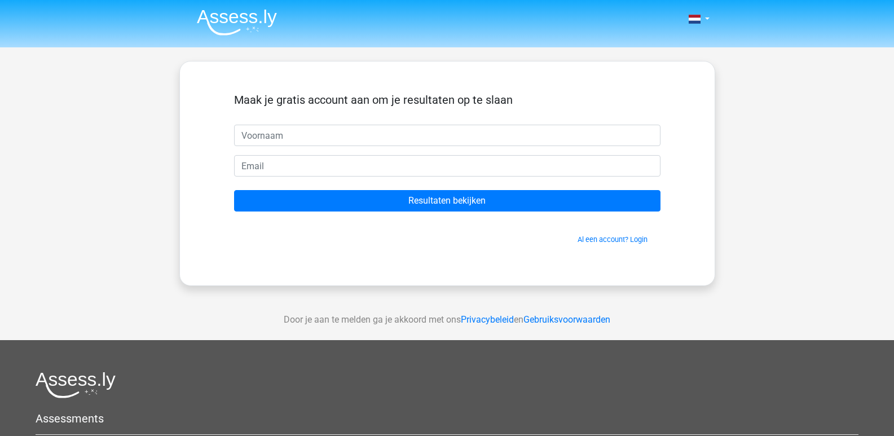
click at [362, 134] on input "text" at bounding box center [447, 135] width 426 height 21
type input "Marjan"
click at [634, 241] on link "Al een account? Login" at bounding box center [612, 239] width 70 height 8
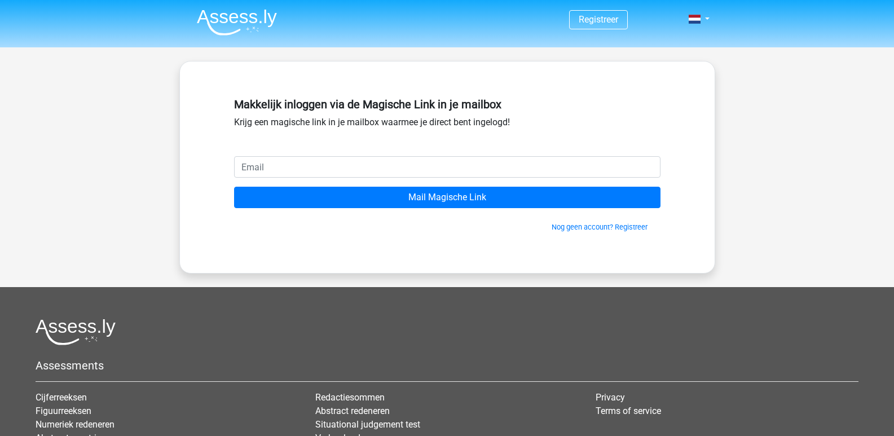
click at [377, 158] on input "email" at bounding box center [447, 166] width 426 height 21
type input "[EMAIL_ADDRESS][DOMAIN_NAME]"
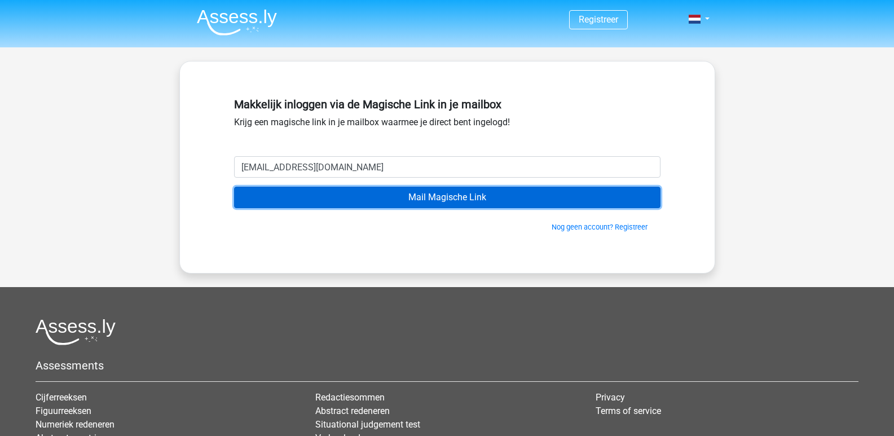
click at [451, 200] on input "Mail Magische Link" at bounding box center [447, 197] width 426 height 21
